Goal: Task Accomplishment & Management: Use online tool/utility

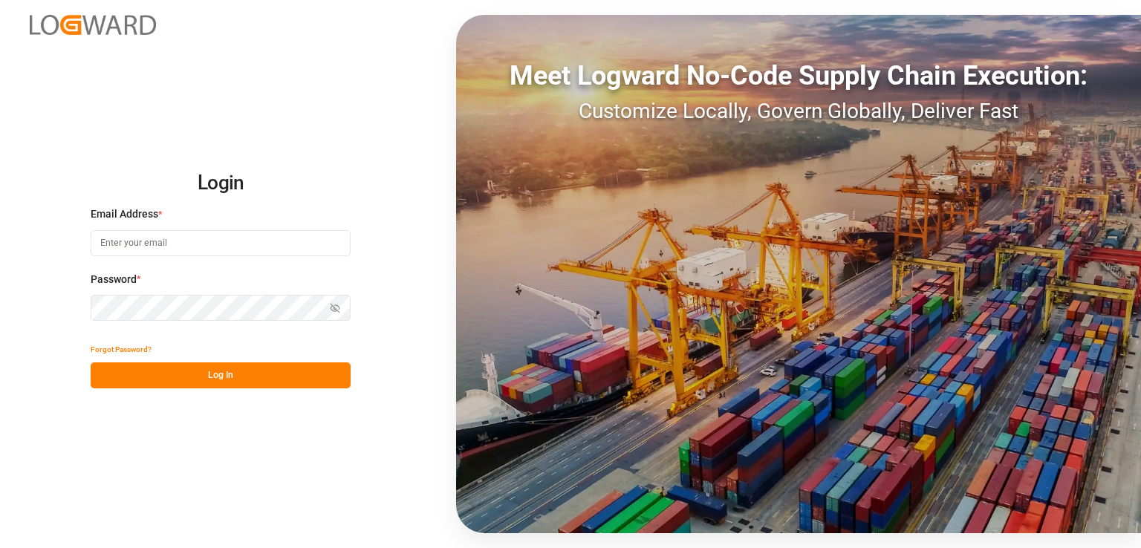
click at [156, 242] on input at bounding box center [221, 243] width 260 height 26
type input "[EMAIL_ADDRESS][DOMAIN_NAME]"
click at [221, 288] on div "Password * Show password Password is required." at bounding box center [221, 304] width 260 height 65
click at [335, 299] on button "Show password" at bounding box center [334, 308] width 31 height 26
click at [273, 293] on div "Password * Hide password" at bounding box center [221, 304] width 260 height 65
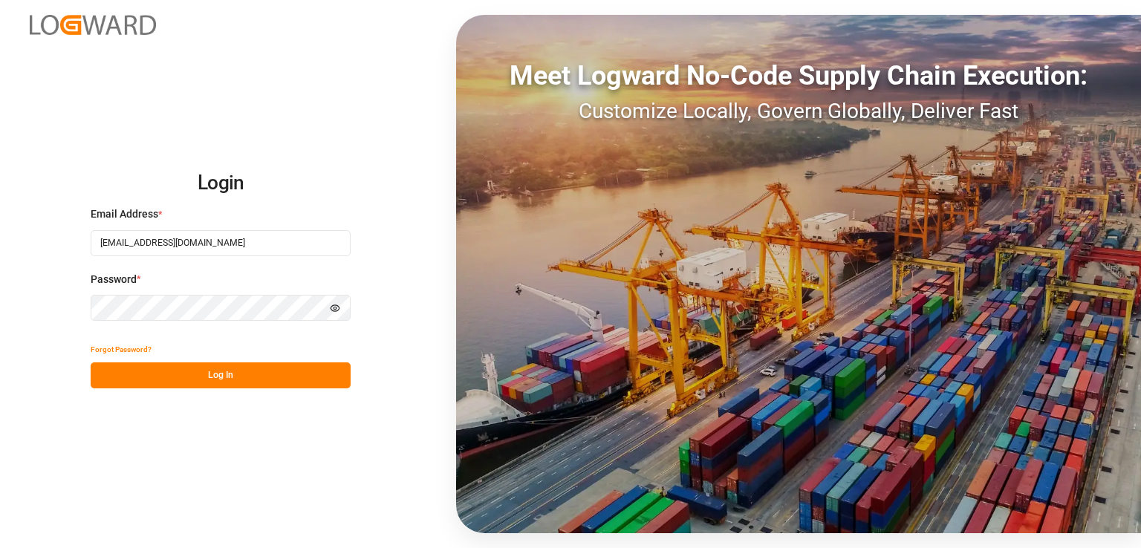
click at [233, 378] on button "Log In" at bounding box center [221, 376] width 260 height 26
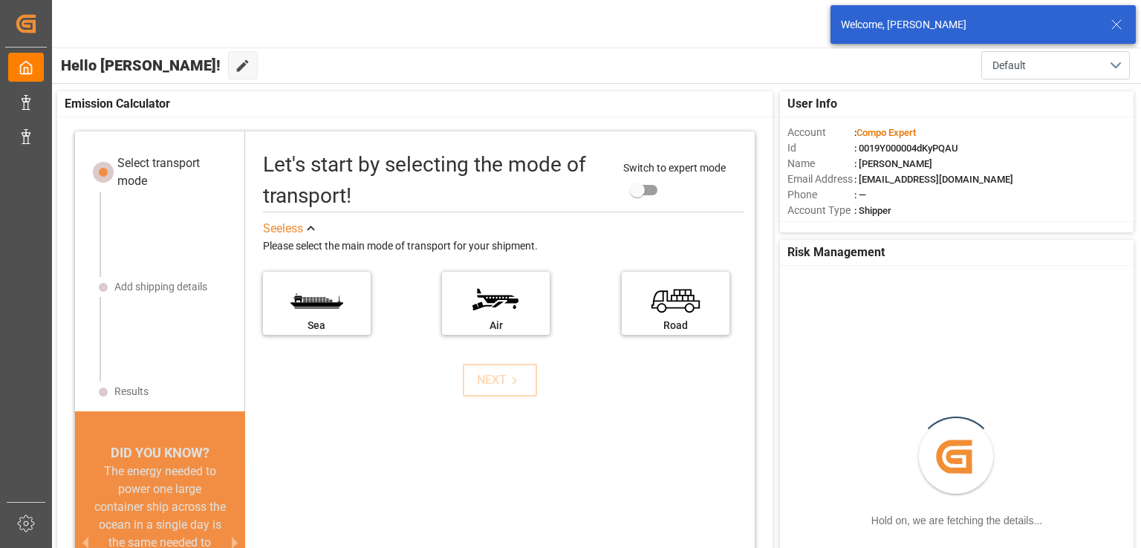
click at [1115, 25] on line at bounding box center [1116, 24] width 9 height 9
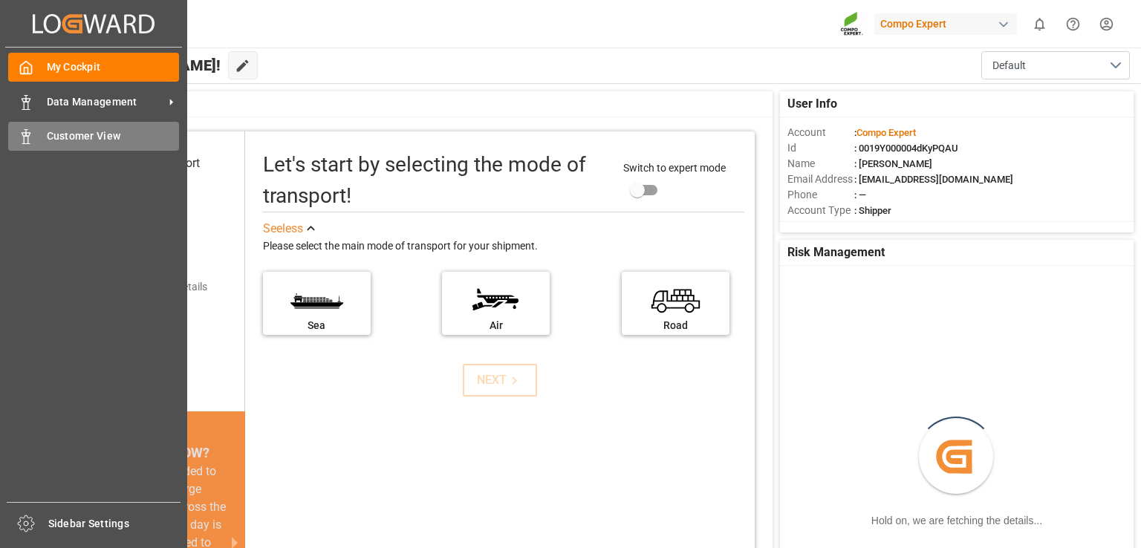
click at [51, 145] on div "Customer View Customer View" at bounding box center [93, 136] width 171 height 29
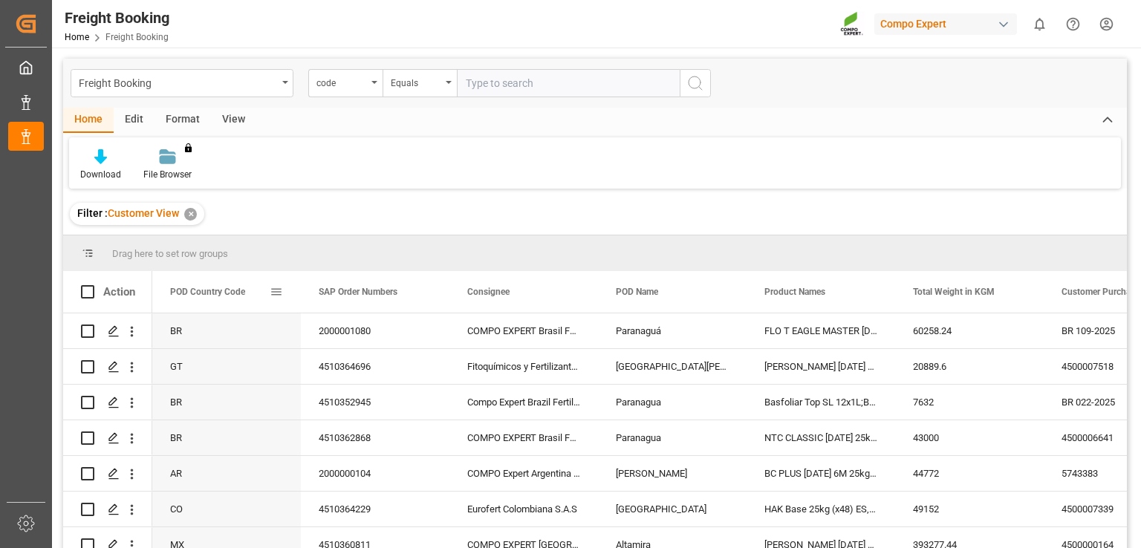
click at [279, 290] on span at bounding box center [276, 291] width 13 height 13
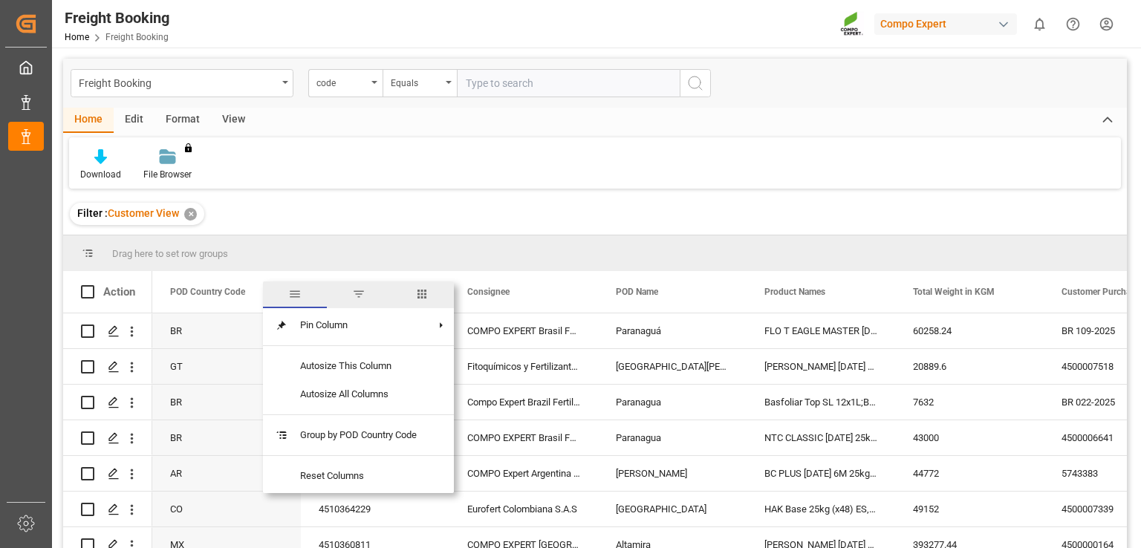
click at [360, 296] on span "filter" at bounding box center [358, 293] width 13 height 13
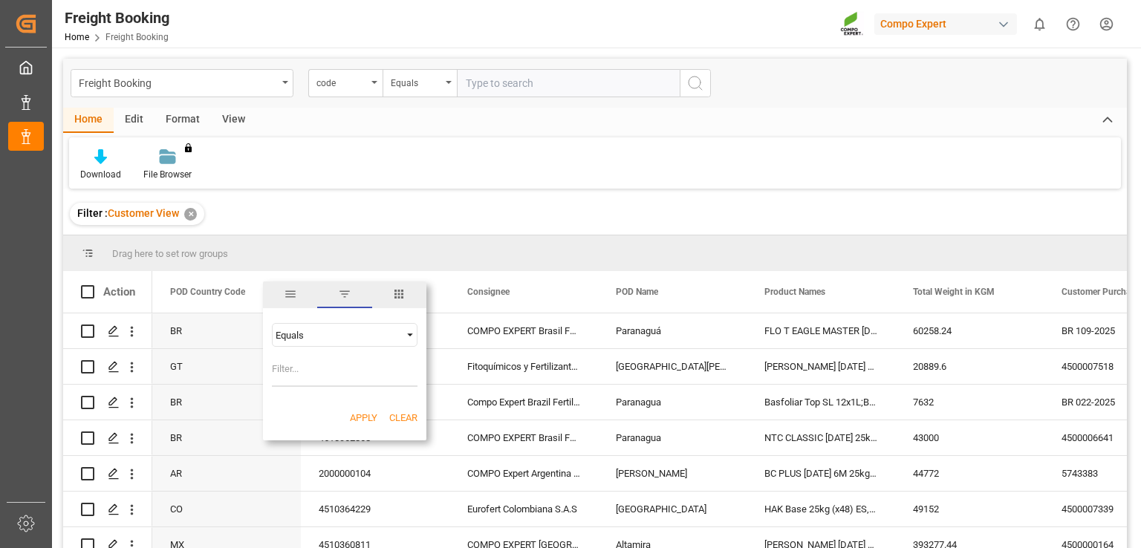
click at [312, 366] on input "Filter Value" at bounding box center [345, 372] width 146 height 30
type input "BR"
click at [368, 417] on button "Apply" at bounding box center [363, 418] width 27 height 15
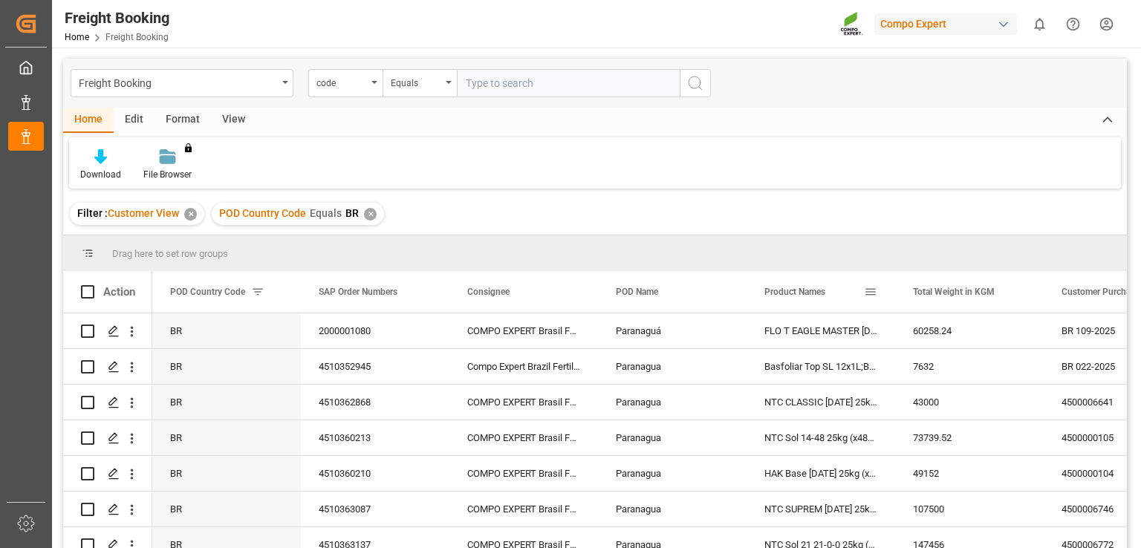
click at [874, 288] on span at bounding box center [870, 291] width 13 height 13
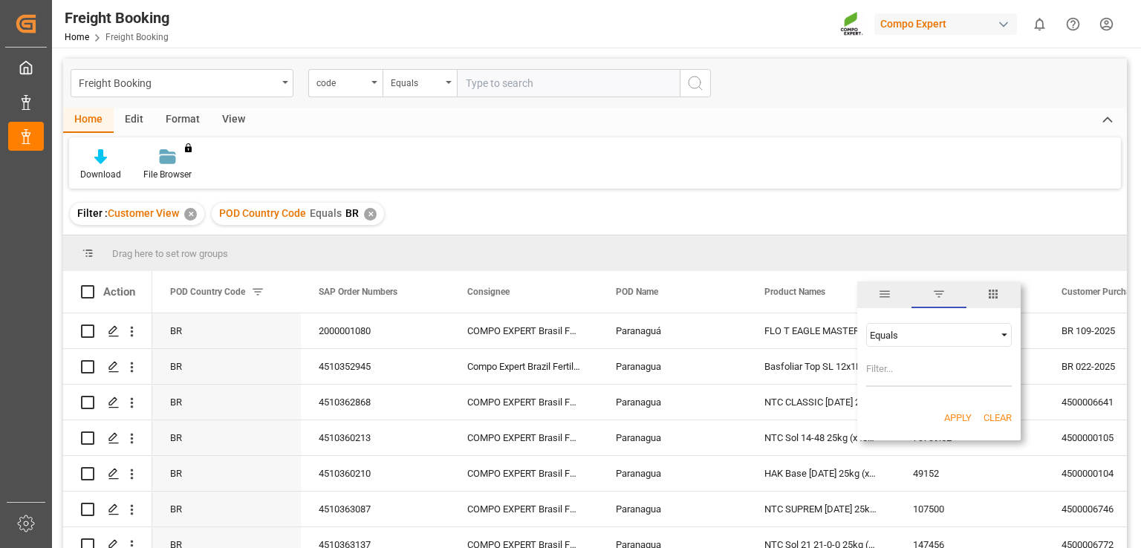
click at [924, 337] on div "Equals" at bounding box center [932, 335] width 125 height 11
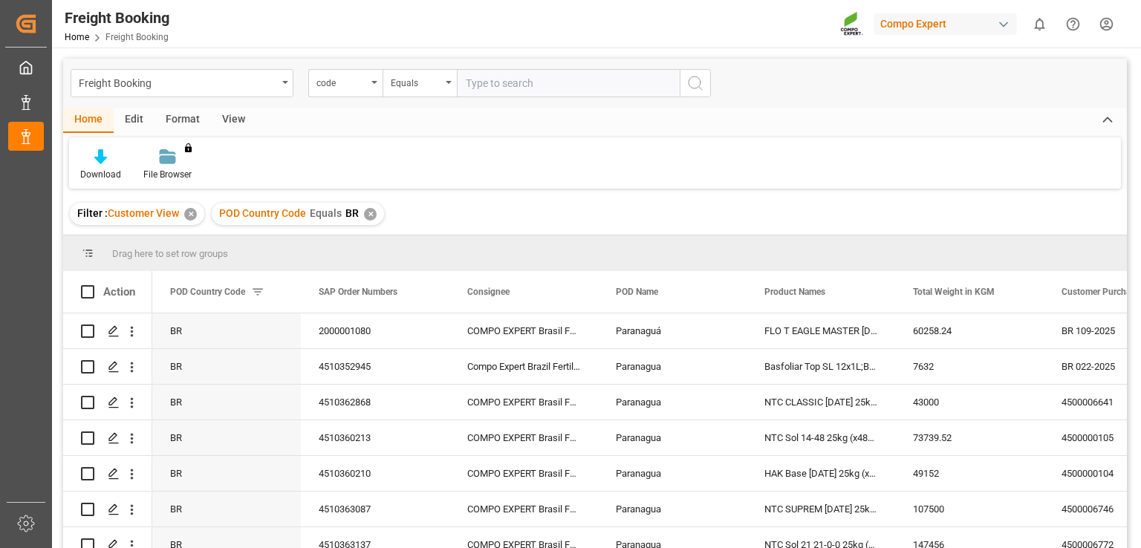
click at [844, 252] on div "Drag here to set row groups" at bounding box center [595, 253] width 1064 height 36
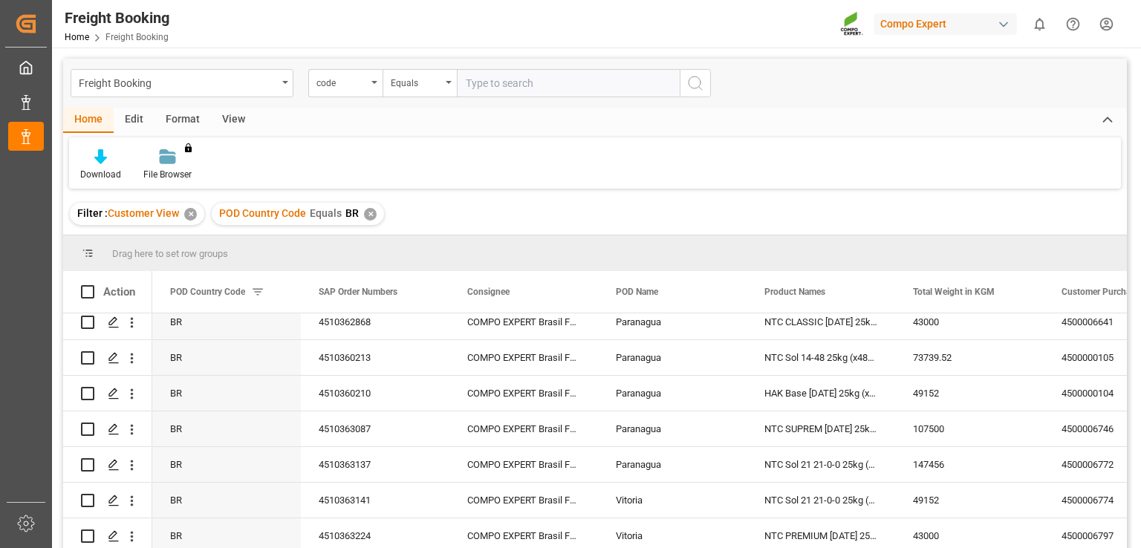
scroll to position [68, 0]
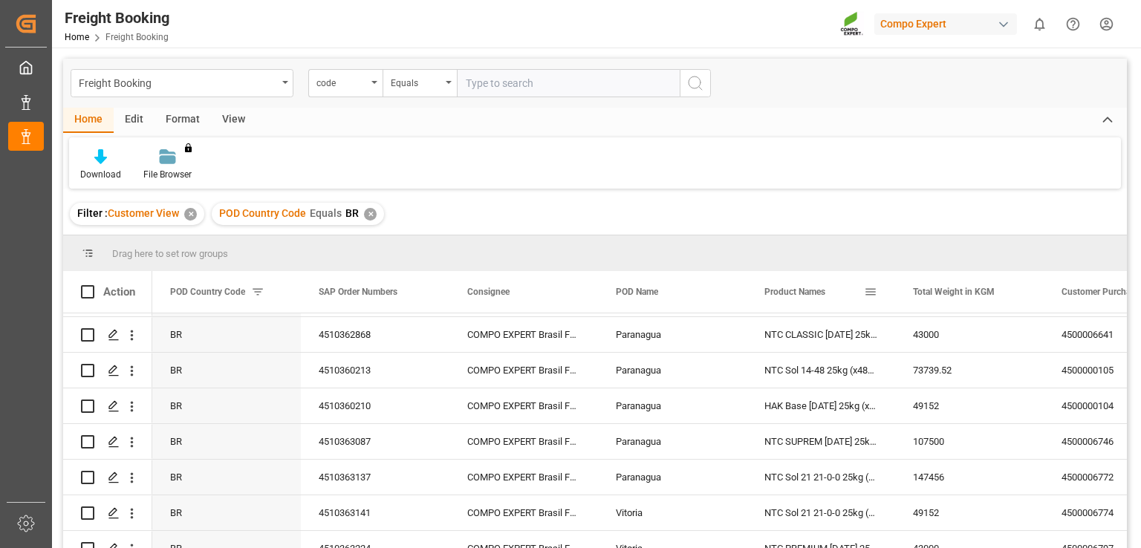
click at [876, 295] on span at bounding box center [870, 291] width 13 height 13
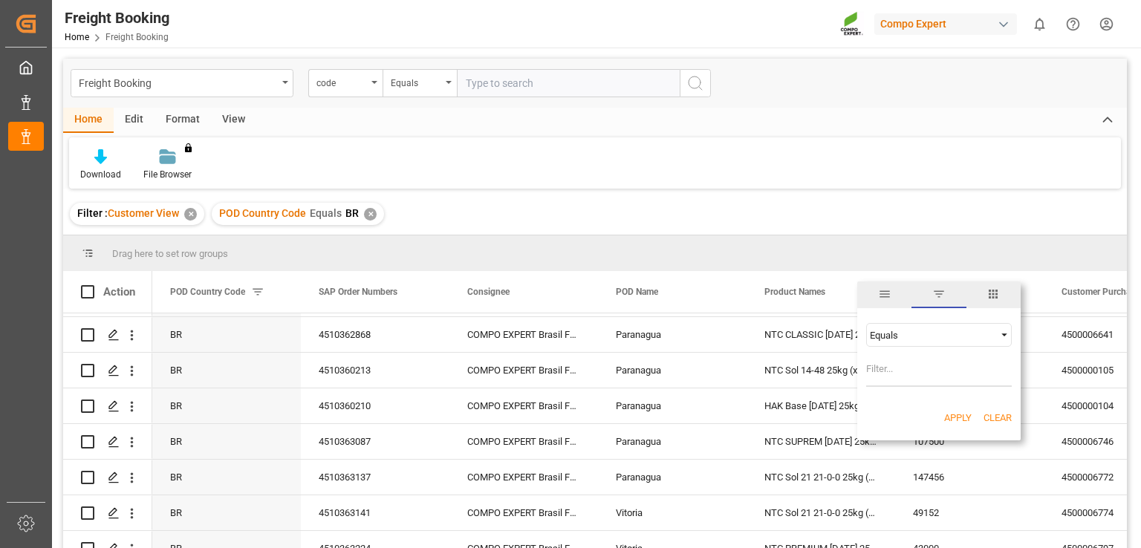
click at [879, 363] on input "Filter Value" at bounding box center [939, 372] width 146 height 30
type input "n"
type input "NTC Sol 21"
click at [952, 341] on div "Equals" at bounding box center [939, 335] width 146 height 24
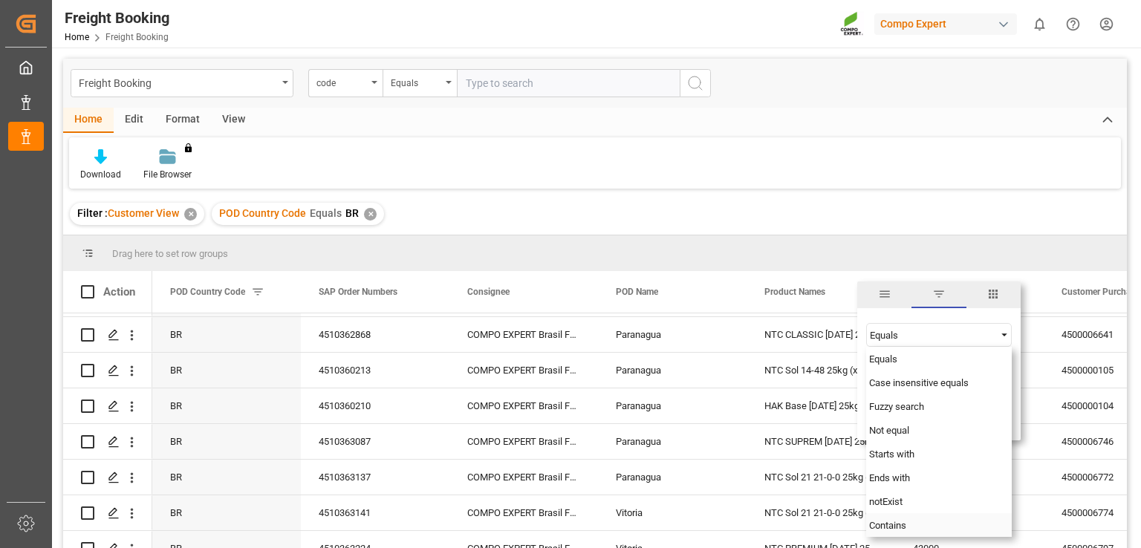
click at [904, 524] on span "Contains" at bounding box center [887, 525] width 37 height 11
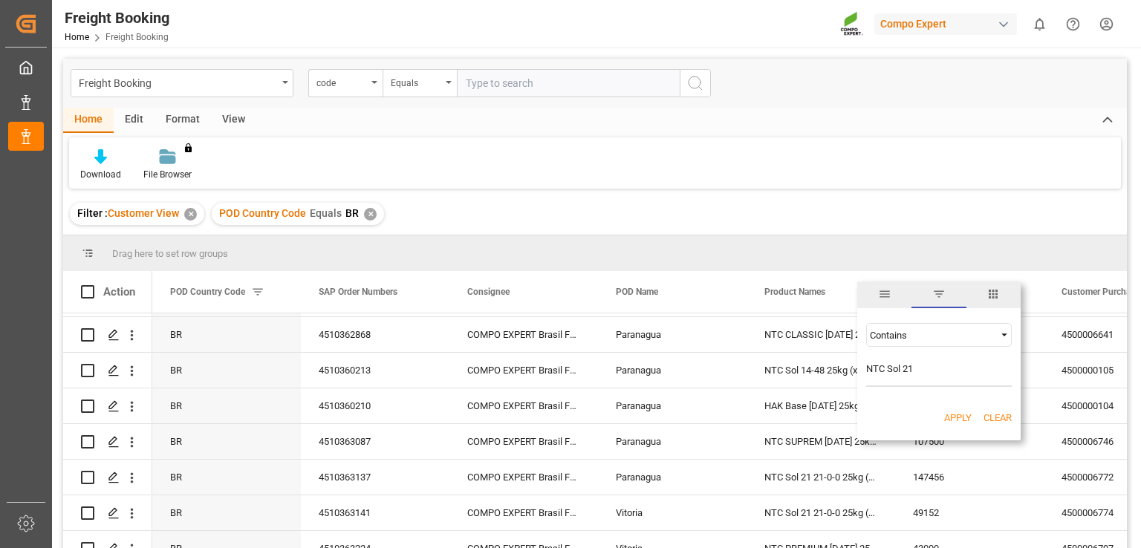
click at [969, 420] on button "Apply" at bounding box center [957, 418] width 27 height 15
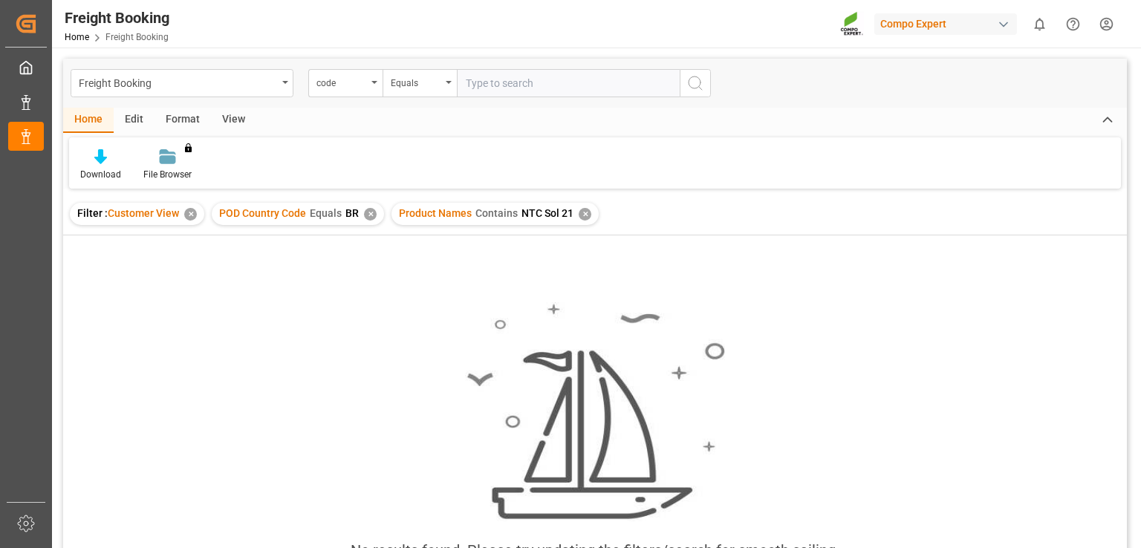
click at [582, 213] on div "✕" at bounding box center [585, 214] width 13 height 13
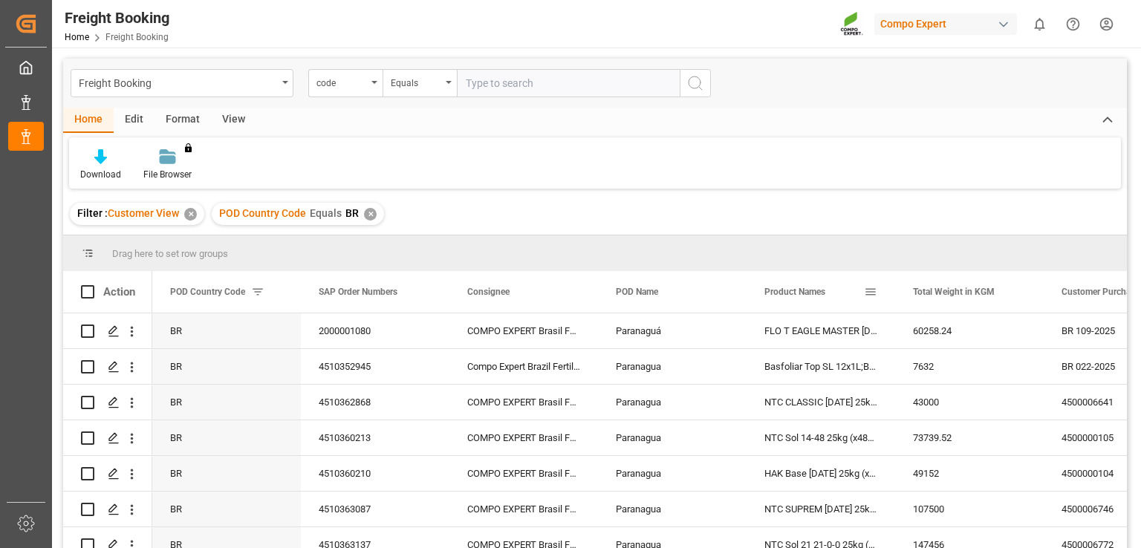
click at [879, 295] on div "Product Names" at bounding box center [821, 292] width 149 height 42
click at [870, 291] on span at bounding box center [870, 291] width 13 height 13
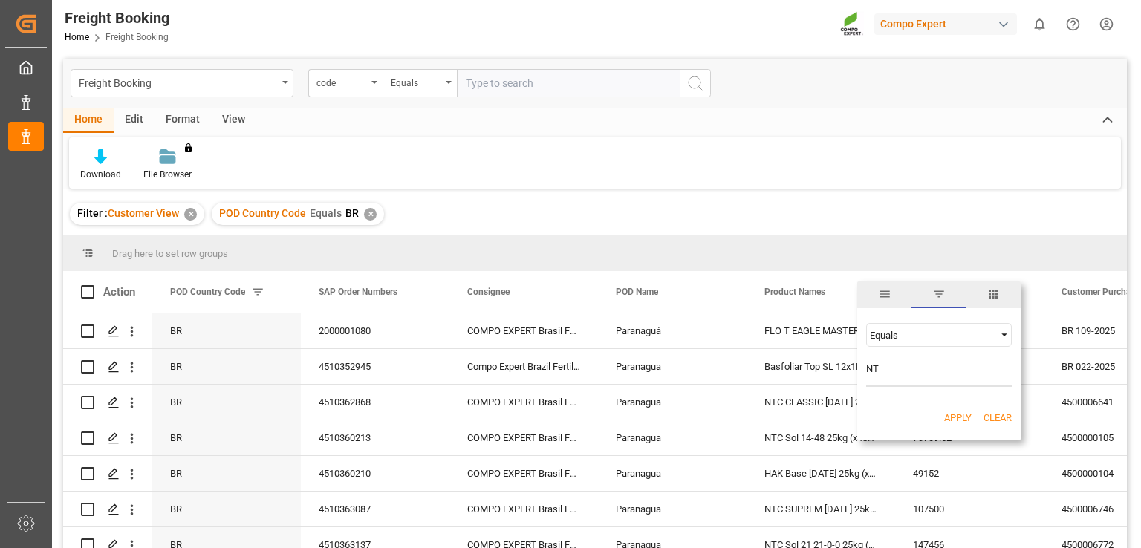
type input "NTC Sol 21"
click at [972, 415] on div "Apply Clear" at bounding box center [938, 418] width 163 height 39
click at [961, 417] on button "Apply" at bounding box center [957, 418] width 27 height 15
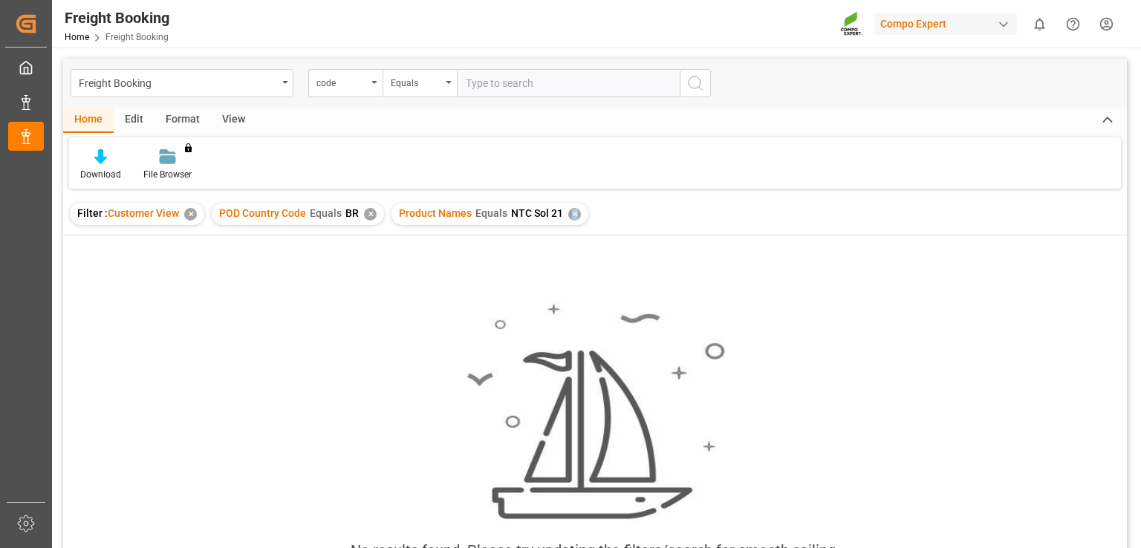
click at [571, 212] on div "✕" at bounding box center [574, 214] width 13 height 13
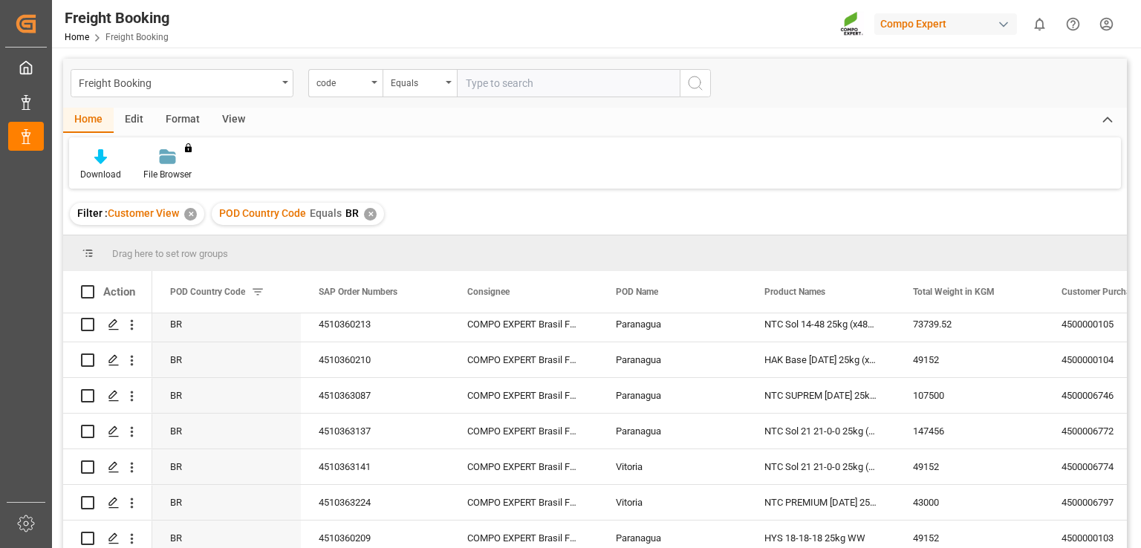
scroll to position [363, 0]
click at [131, 431] on icon "open menu" at bounding box center [132, 432] width 3 height 10
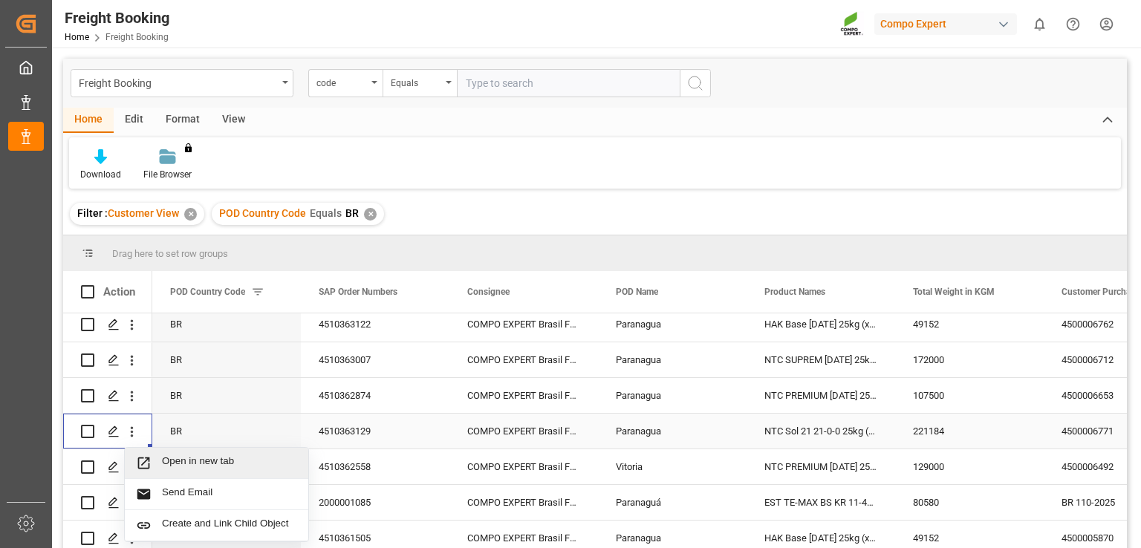
click at [169, 461] on span "Open in new tab" at bounding box center [229, 463] width 135 height 16
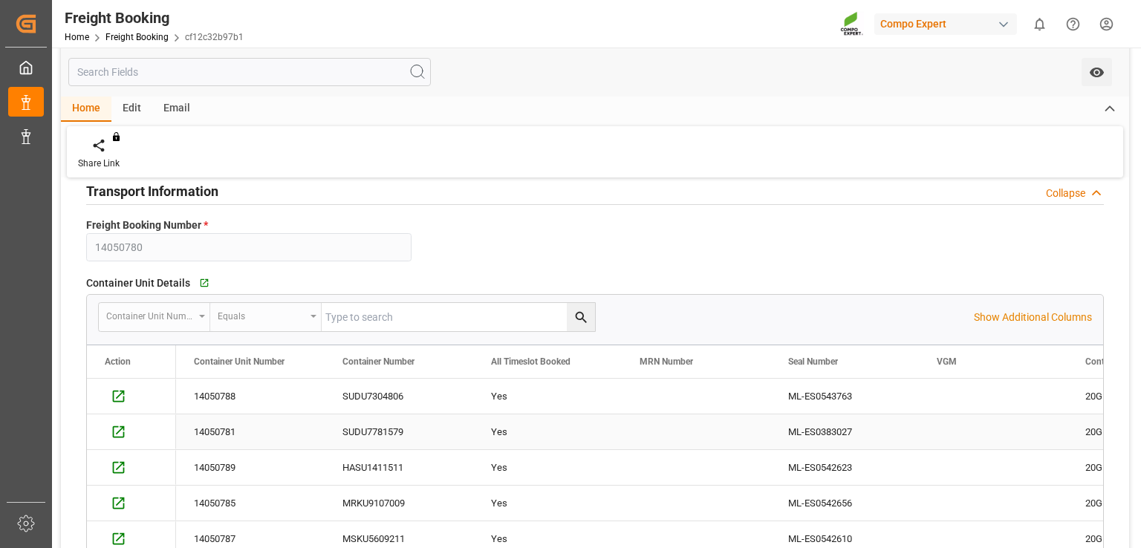
scroll to position [149, 0]
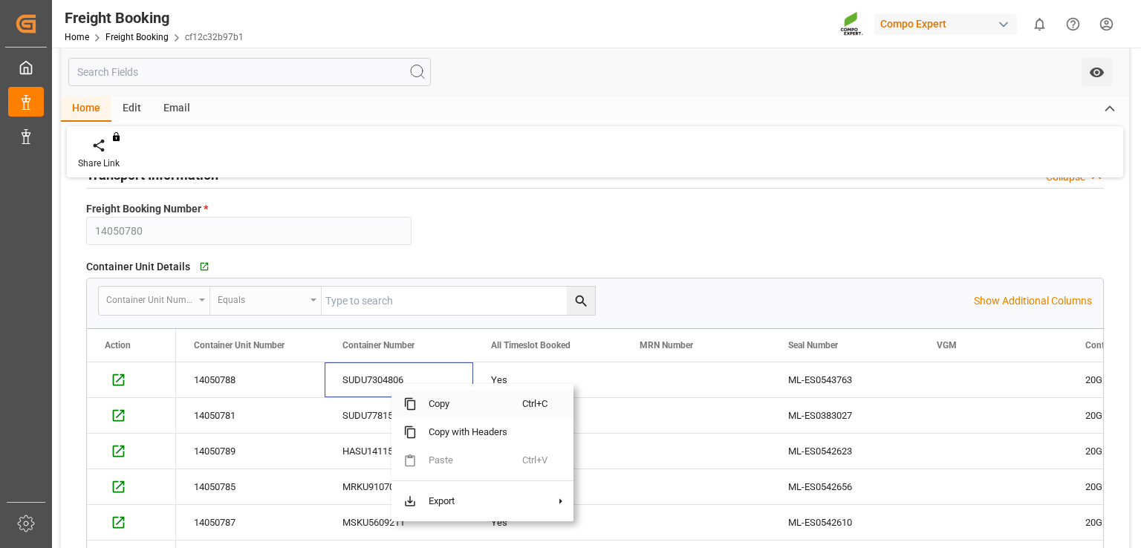
click at [440, 402] on span "Copy" at bounding box center [469, 404] width 105 height 28
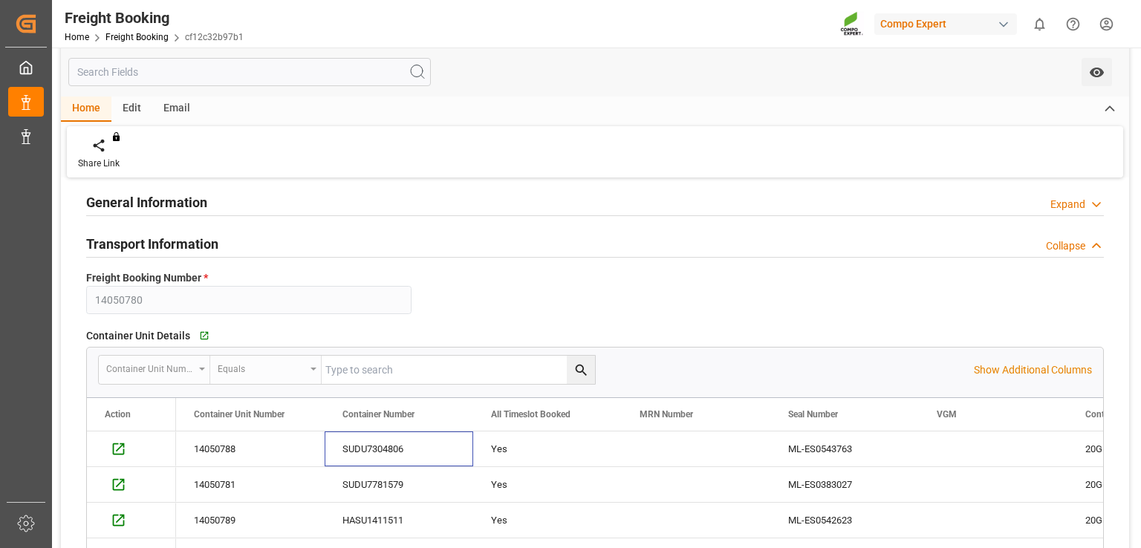
scroll to position [0, 0]
